Goal: Task Accomplishment & Management: Manage account settings

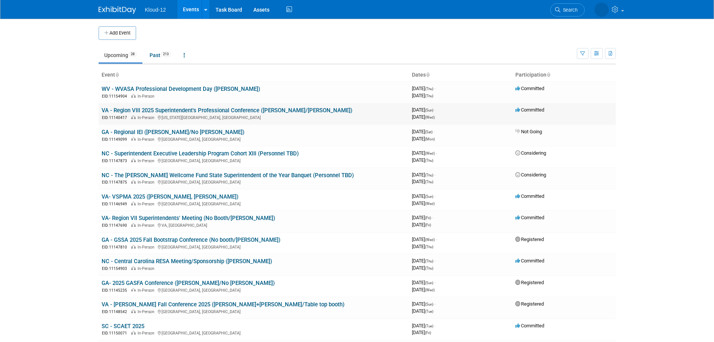
click at [242, 111] on link "VA - Region VIII 2025 Superintendent's Professional Conference ([PERSON_NAME]/[…" at bounding box center [227, 110] width 251 height 7
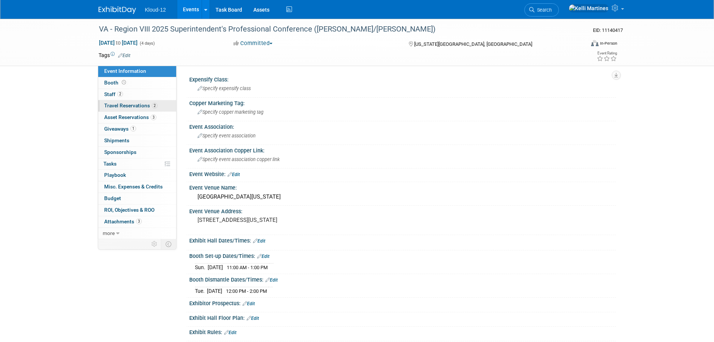
click at [141, 108] on span "Travel Reservations 2" at bounding box center [130, 105] width 53 height 6
